Goal: Task Accomplishment & Management: Complete application form

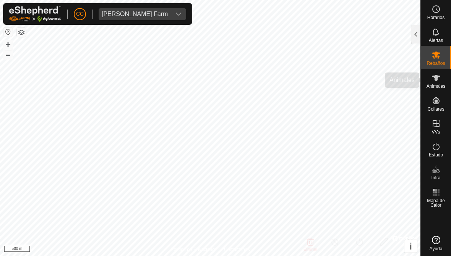
click at [433, 78] on icon at bounding box center [436, 77] width 9 height 9
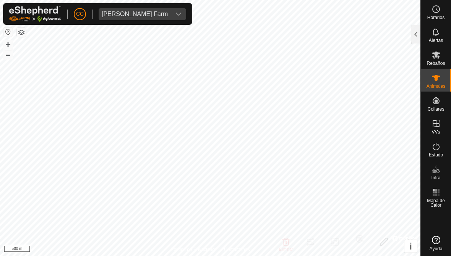
click at [438, 81] on icon at bounding box center [436, 77] width 9 height 9
checkbox input "false"
click at [413, 38] on div at bounding box center [415, 34] width 9 height 18
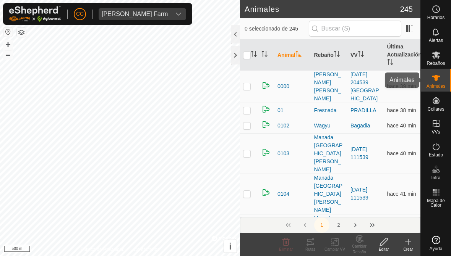
click at [437, 75] on icon at bounding box center [436, 77] width 9 height 9
checkbox input "true"
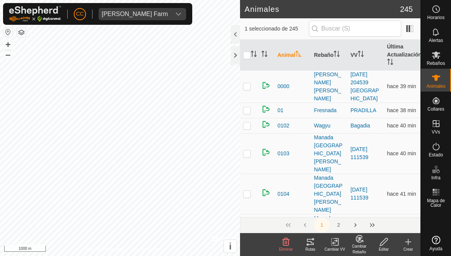
click at [312, 242] on icon at bounding box center [310, 242] width 9 height 9
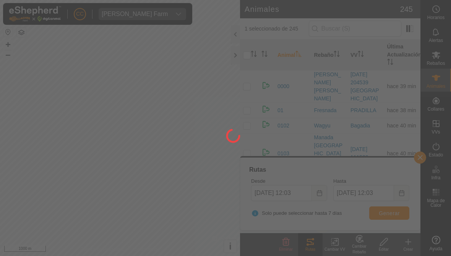
click at [317, 190] on div at bounding box center [225, 128] width 451 height 256
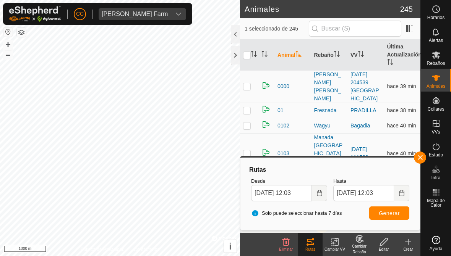
click at [320, 198] on button "Choose Date" at bounding box center [319, 193] width 15 height 16
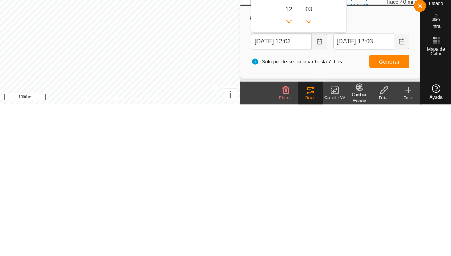
click at [320, 190] on icon "Choose Date" at bounding box center [319, 193] width 6 height 6
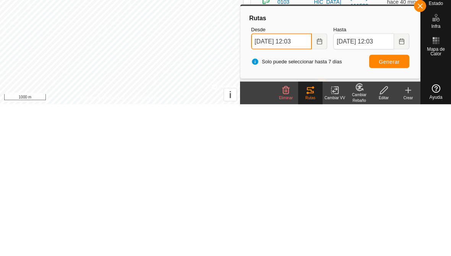
click at [287, 185] on input "[DATE] 12:03" at bounding box center [281, 193] width 61 height 16
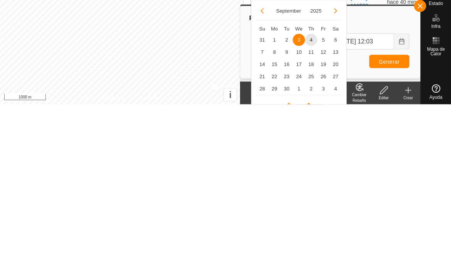
click at [278, 186] on span "1" at bounding box center [274, 192] width 12 height 12
type input "[DATE] 12:03"
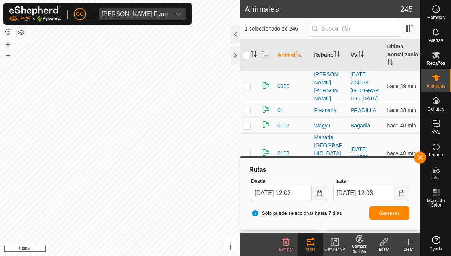
click at [390, 211] on span "Generar" at bounding box center [389, 214] width 21 height 6
click at [438, 199] on span "Mapa de Calor" at bounding box center [436, 203] width 26 height 9
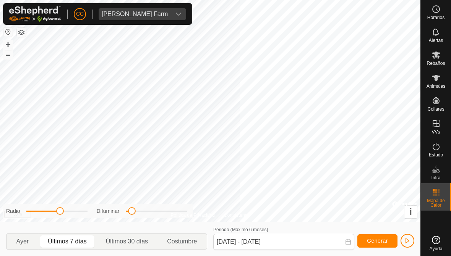
click at [437, 201] on span "Mapa de Calor" at bounding box center [436, 203] width 26 height 9
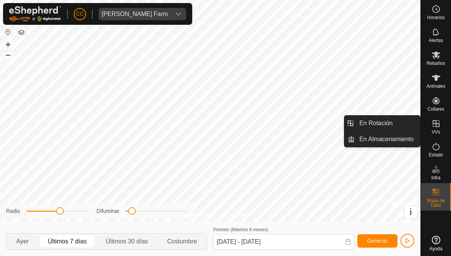
click at [375, 122] on span "En Rotación" at bounding box center [375, 123] width 33 height 9
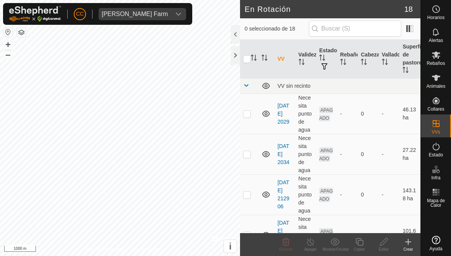
click at [131, 12] on div "[PERSON_NAME] Farm" at bounding box center [135, 14] width 66 height 6
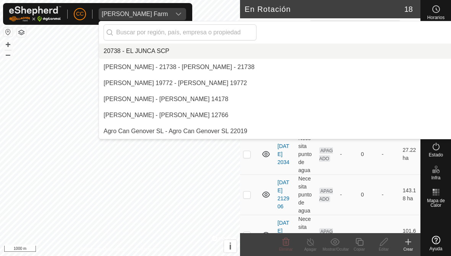
scroll to position [2135, 0]
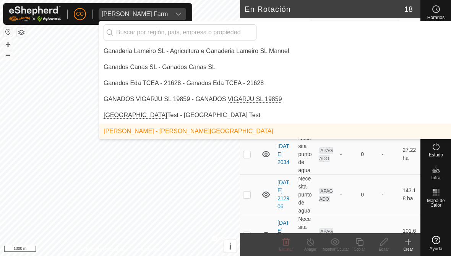
click at [148, 26] on input "text" at bounding box center [180, 32] width 153 height 16
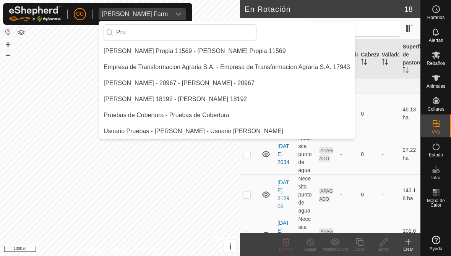
scroll to position [0, 0]
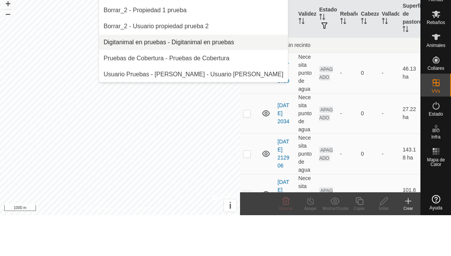
type input "Pru"
click at [140, 79] on div "Digitanimal en pruebas - Digitanimal en pruebas" at bounding box center [169, 83] width 131 height 9
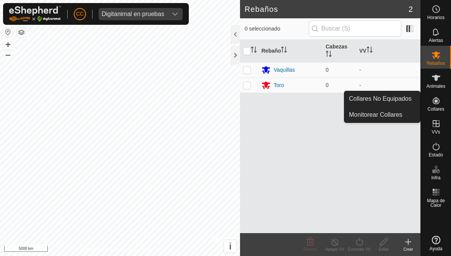
click at [378, 98] on span "Collares No Equipados" at bounding box center [380, 98] width 63 height 9
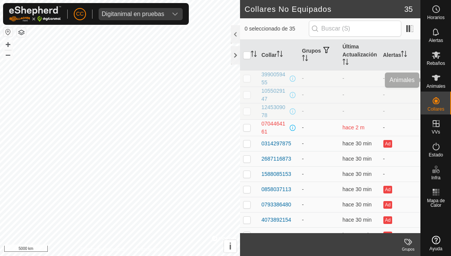
click at [432, 81] on icon at bounding box center [436, 77] width 9 height 9
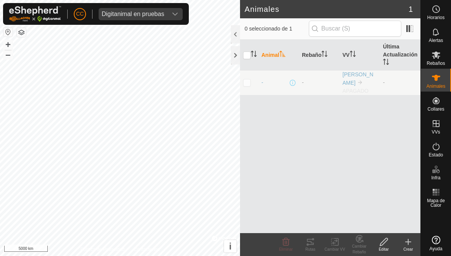
click at [413, 244] on create-svg-icon at bounding box center [408, 242] width 24 height 9
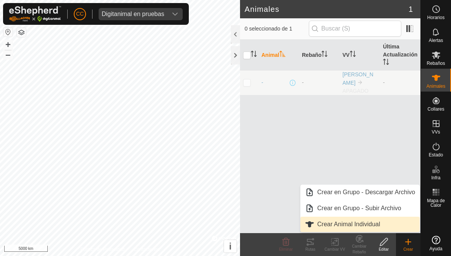
click at [344, 224] on span "Crear Animal Individual" at bounding box center [348, 224] width 63 height 9
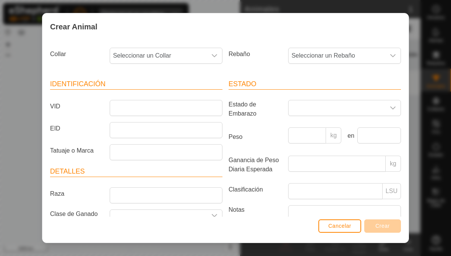
click at [172, 54] on span "Seleccionar un Collar" at bounding box center [158, 55] width 97 height 15
click at [137, 49] on span "Seleccionar un Collar" at bounding box center [158, 55] width 97 height 15
click at [133, 55] on span "Seleccionar un Collar" at bounding box center [158, 55] width 97 height 15
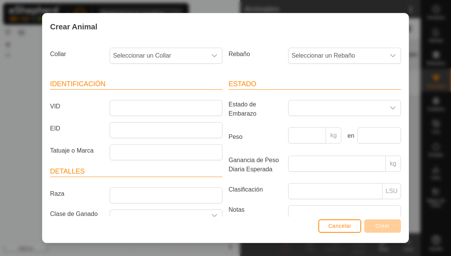
click at [178, 55] on span "Seleccionar un Collar" at bounding box center [158, 55] width 97 height 15
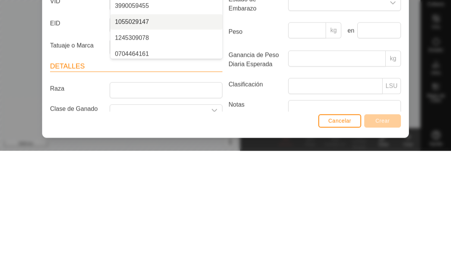
click at [129, 123] on span "1055029147" at bounding box center [132, 127] width 34 height 9
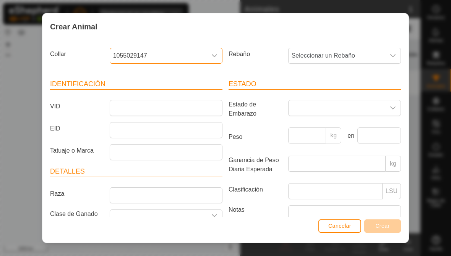
click at [347, 229] on span "Cancelar" at bounding box center [339, 226] width 23 height 6
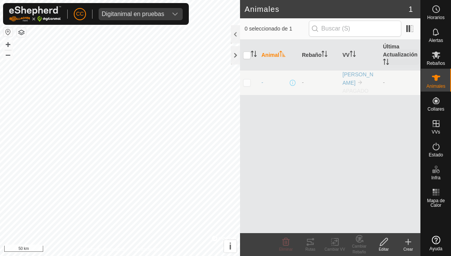
click at [441, 57] on es-mob-svg-icon at bounding box center [436, 55] width 14 height 12
